Goal: Check status: Check status

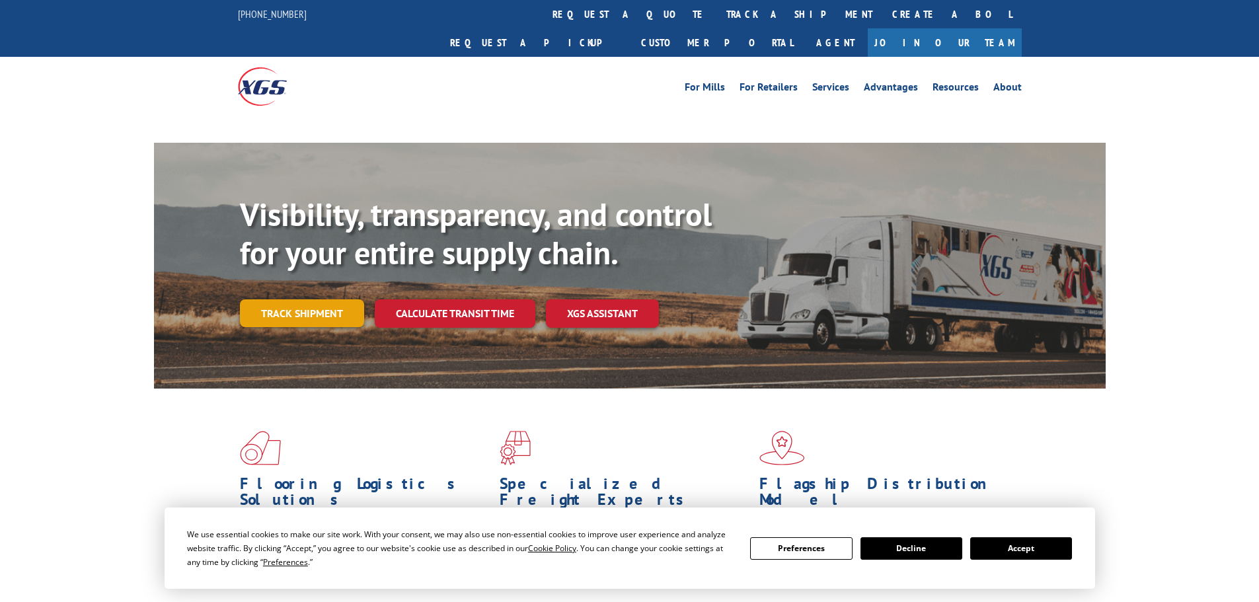
drag, startPoint x: 293, startPoint y: 285, endPoint x: 283, endPoint y: 295, distance: 15.0
click at [292, 286] on div "Visibility, transparency, and control for your entire supply chain. Track shipm…" at bounding box center [673, 288] width 866 height 184
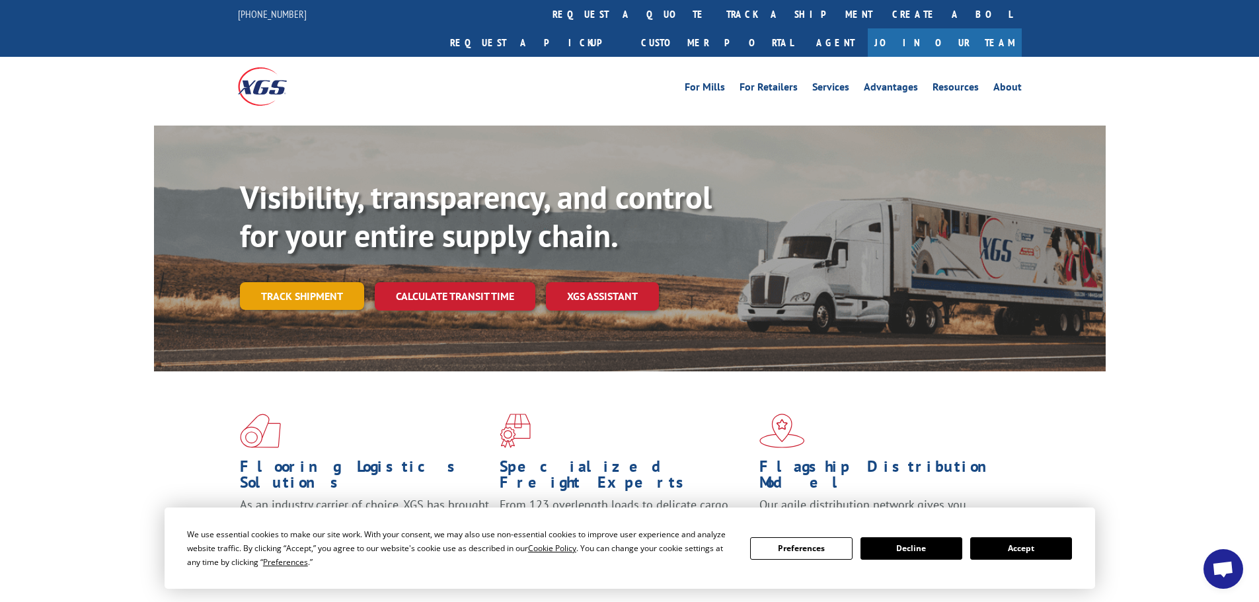
click at [330, 282] on link "Track shipment" at bounding box center [302, 296] width 124 height 28
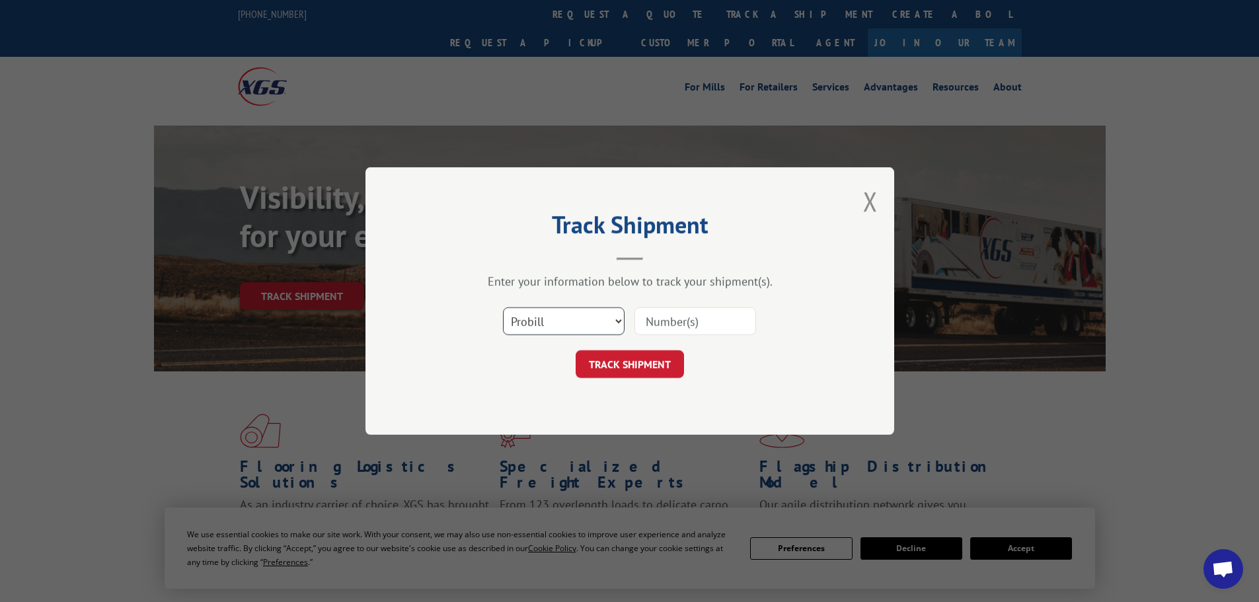
drag, startPoint x: 545, startPoint y: 324, endPoint x: 544, endPoint y: 333, distance: 8.7
click at [546, 325] on select "Select category... Probill BOL PO" at bounding box center [564, 321] width 122 height 28
select select "bol"
click at [503, 307] on select "Select category... Probill BOL PO" at bounding box center [564, 321] width 122 height 28
click at [704, 309] on input at bounding box center [695, 321] width 122 height 28
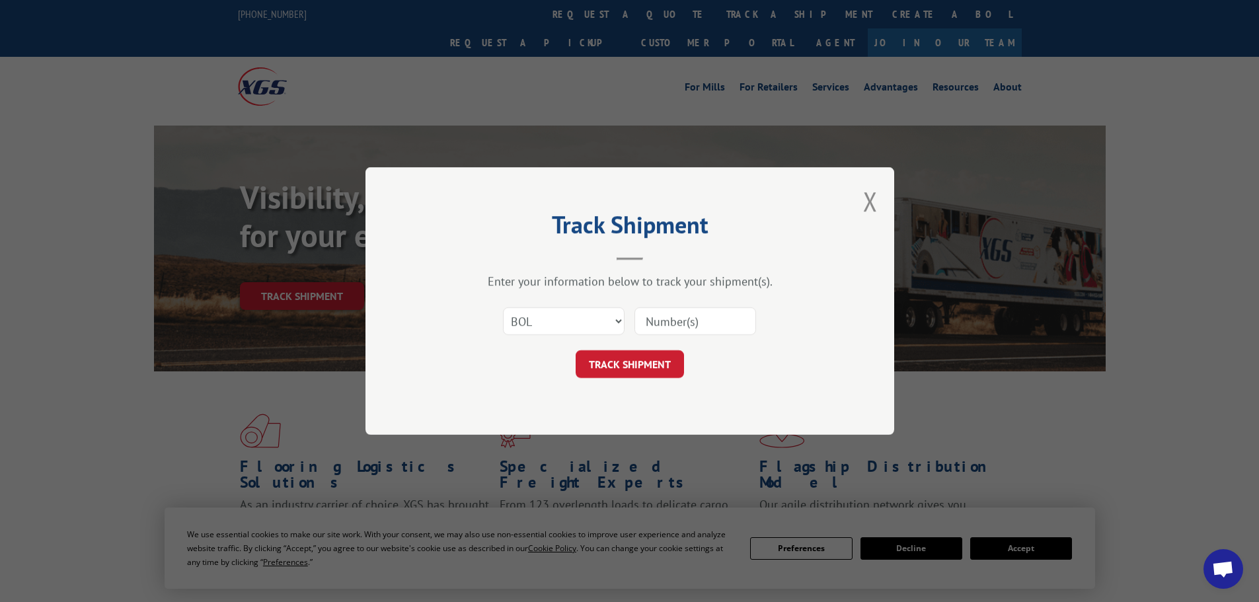
paste input "5193975"
type input "5193975"
click at [650, 361] on button "TRACK SHIPMENT" at bounding box center [630, 364] width 108 height 28
